Goal: Task Accomplishment & Management: Manage account settings

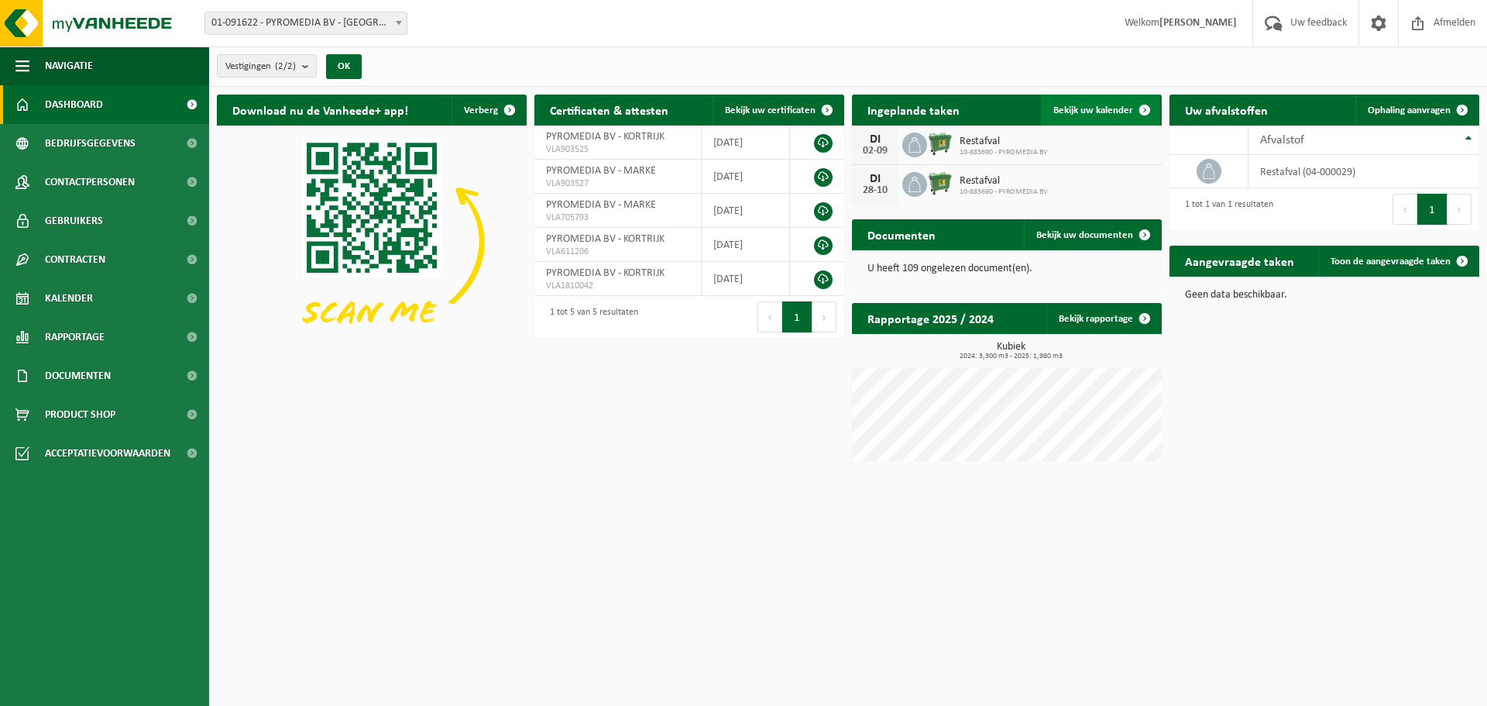
click at [1114, 105] on span "Bekijk uw kalender" at bounding box center [1094, 110] width 80 height 10
click at [1099, 109] on span "Bekijk uw kalender" at bounding box center [1094, 110] width 80 height 10
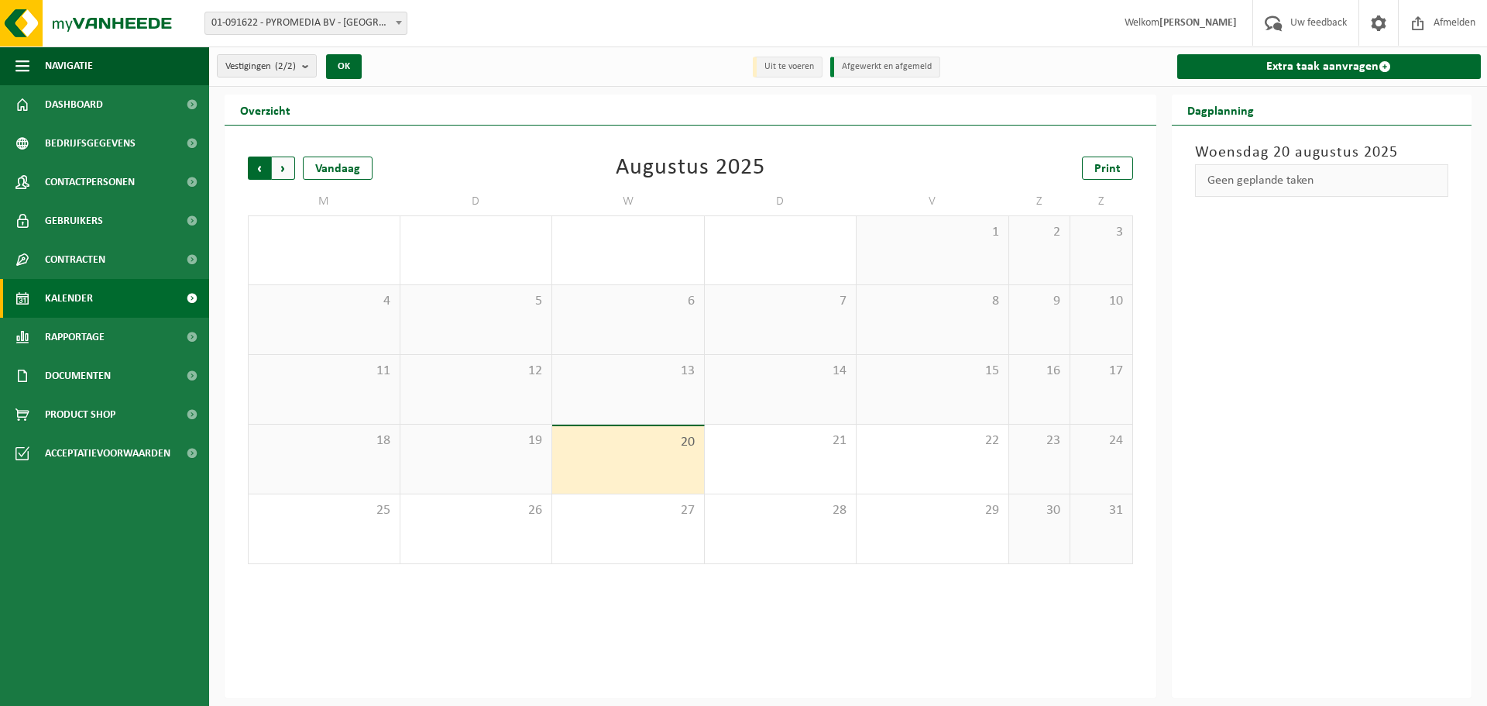
click at [289, 164] on span "Volgende" at bounding box center [283, 167] width 23 height 23
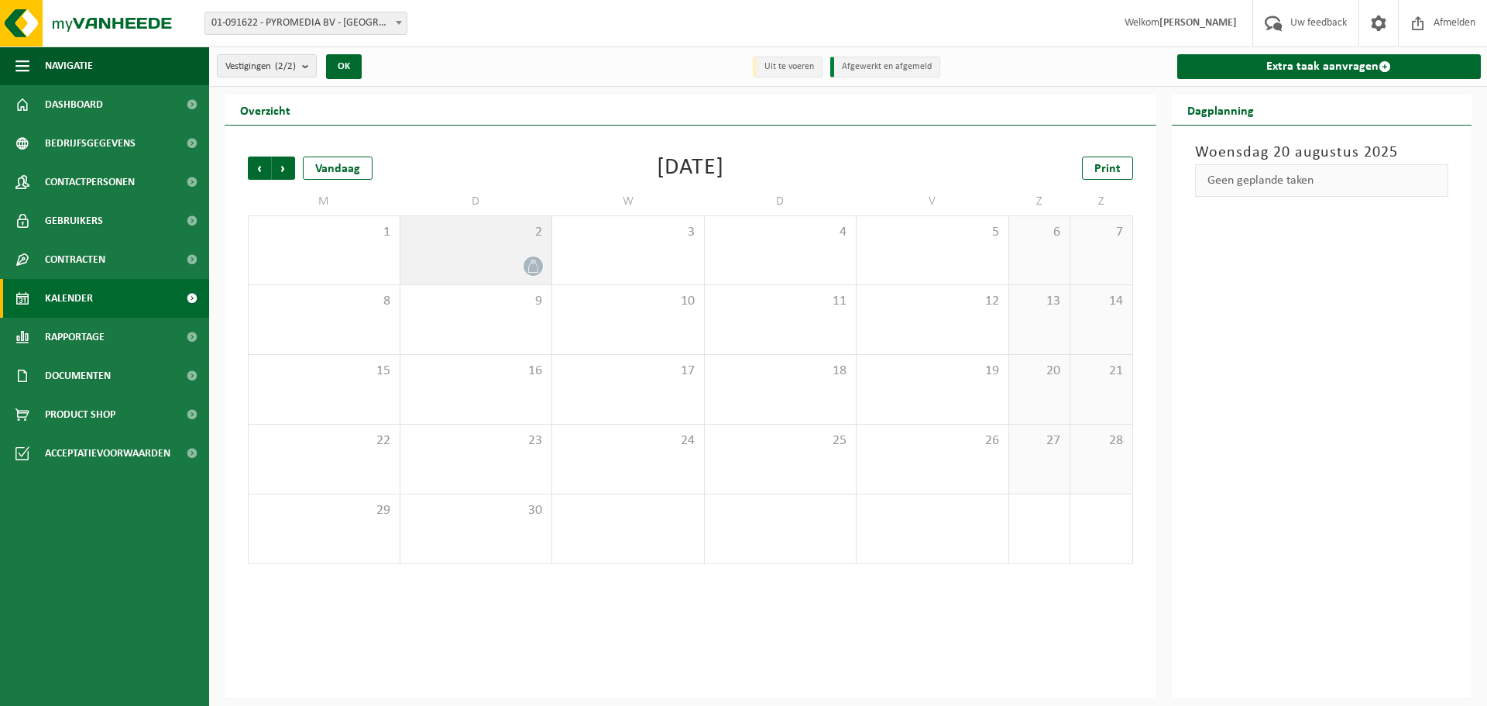
click at [512, 263] on div at bounding box center [476, 266] width 136 height 21
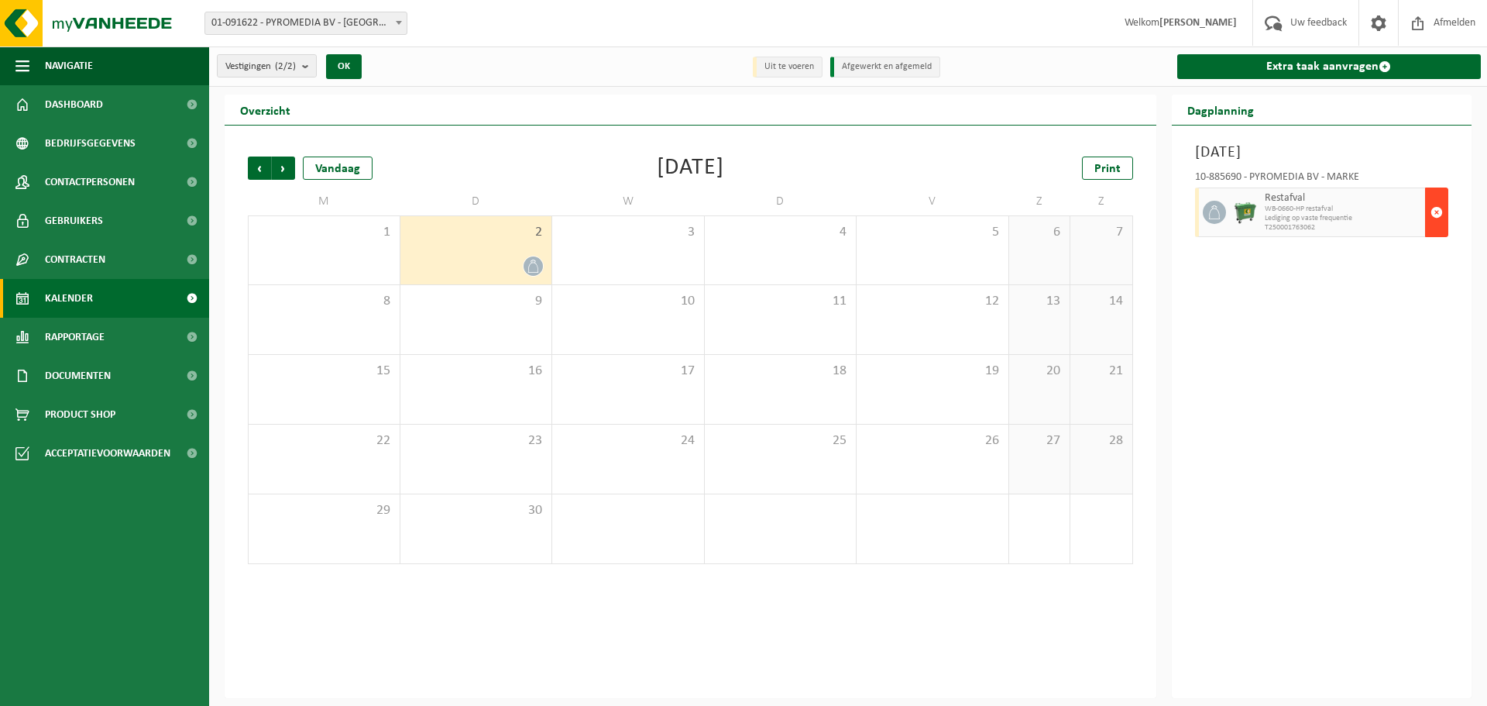
click at [1437, 213] on span "button" at bounding box center [1437, 212] width 12 height 31
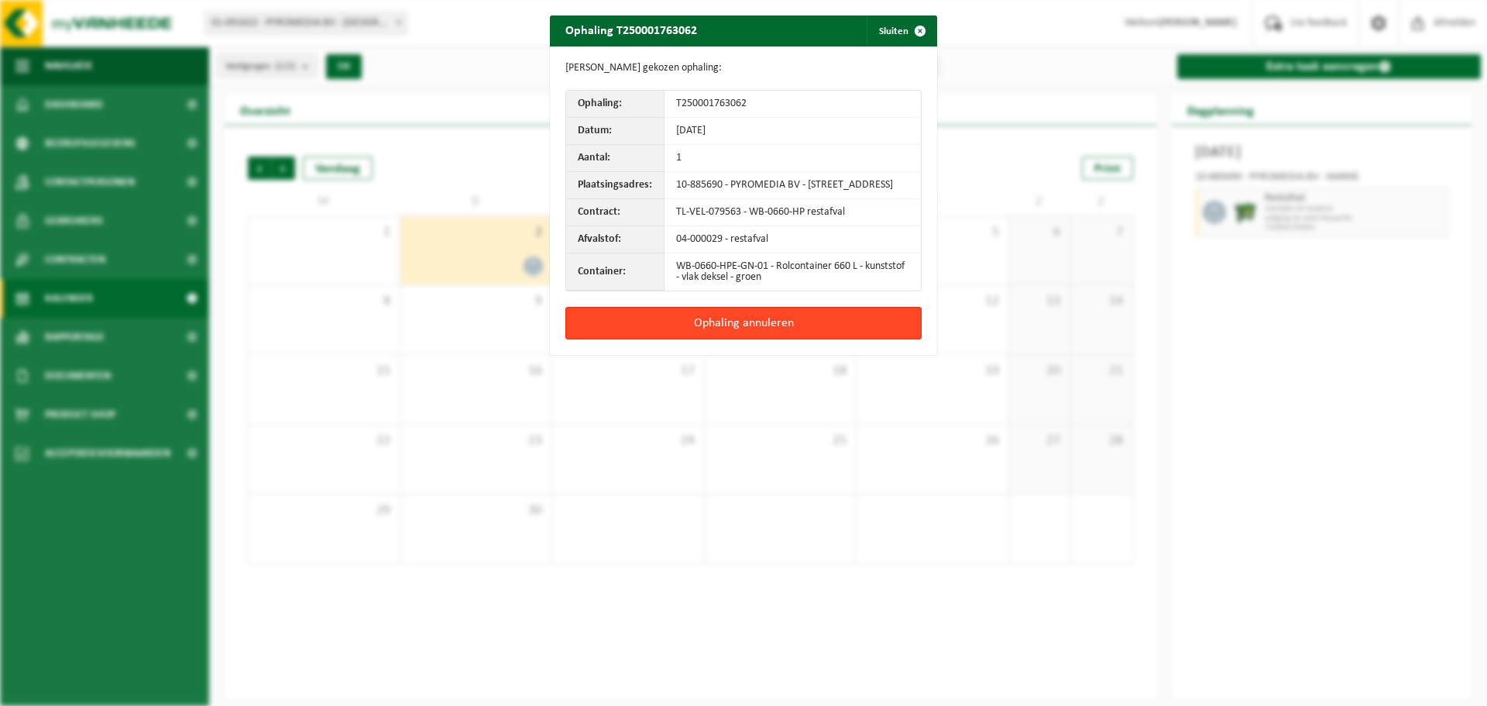
click at [760, 333] on button "Ophaling annuleren" at bounding box center [744, 323] width 356 height 33
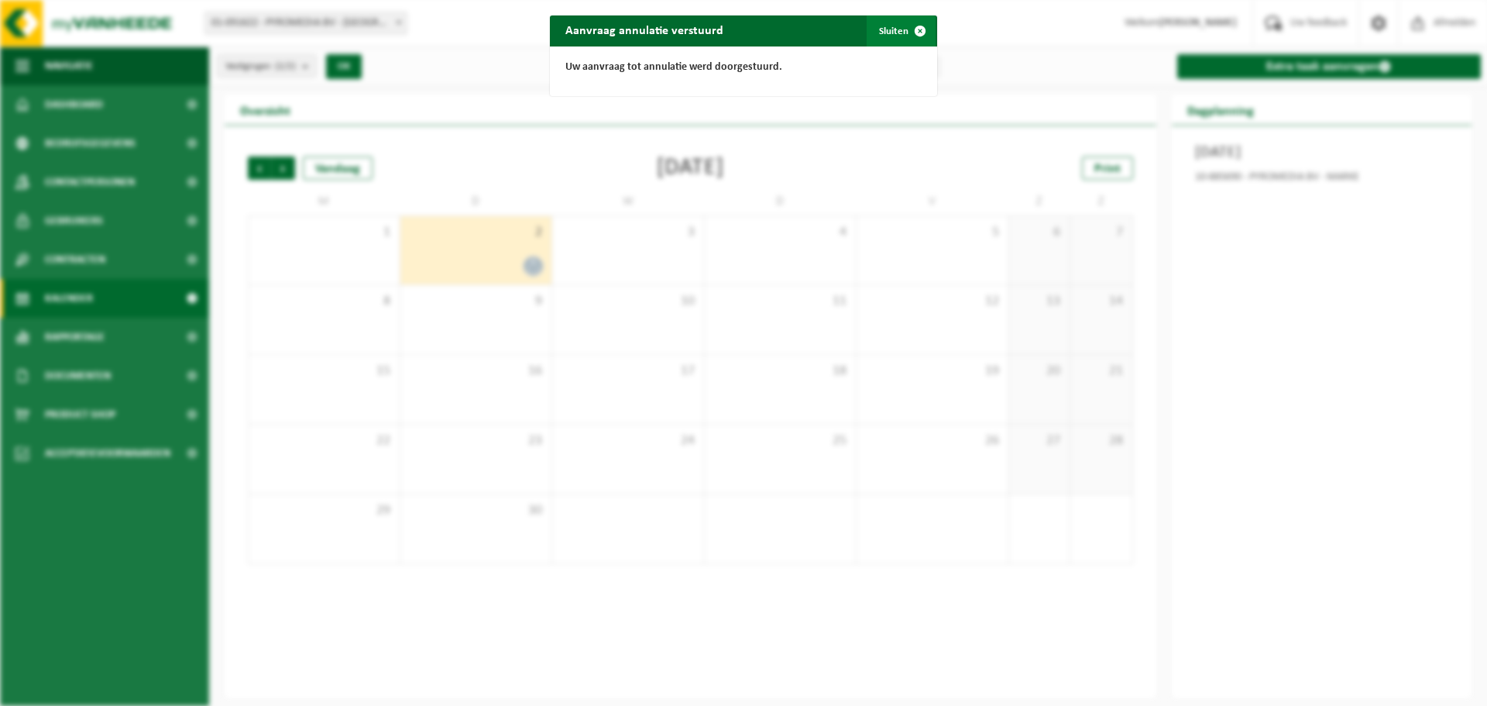
click at [913, 33] on span "button" at bounding box center [920, 30] width 31 height 31
